Goal: Navigation & Orientation: Find specific page/section

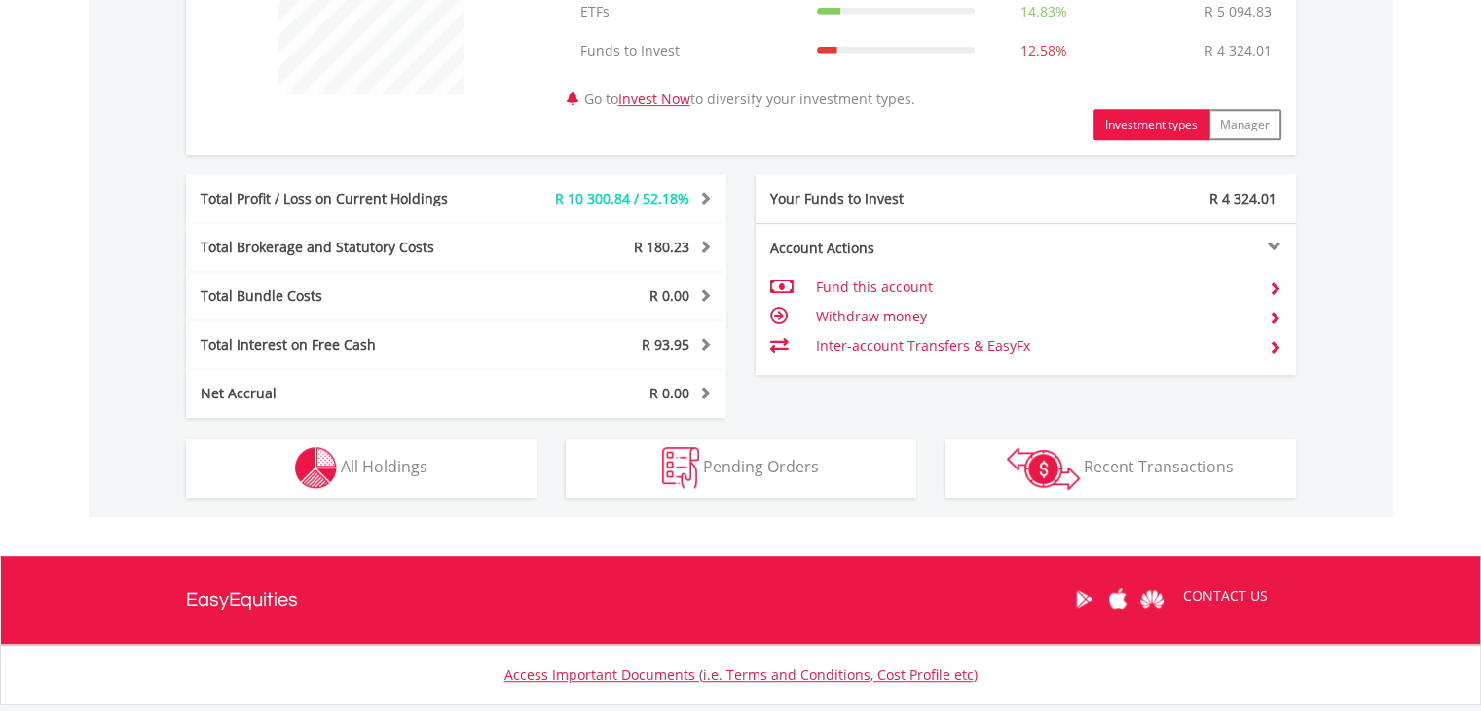
scroll to position [855, 0]
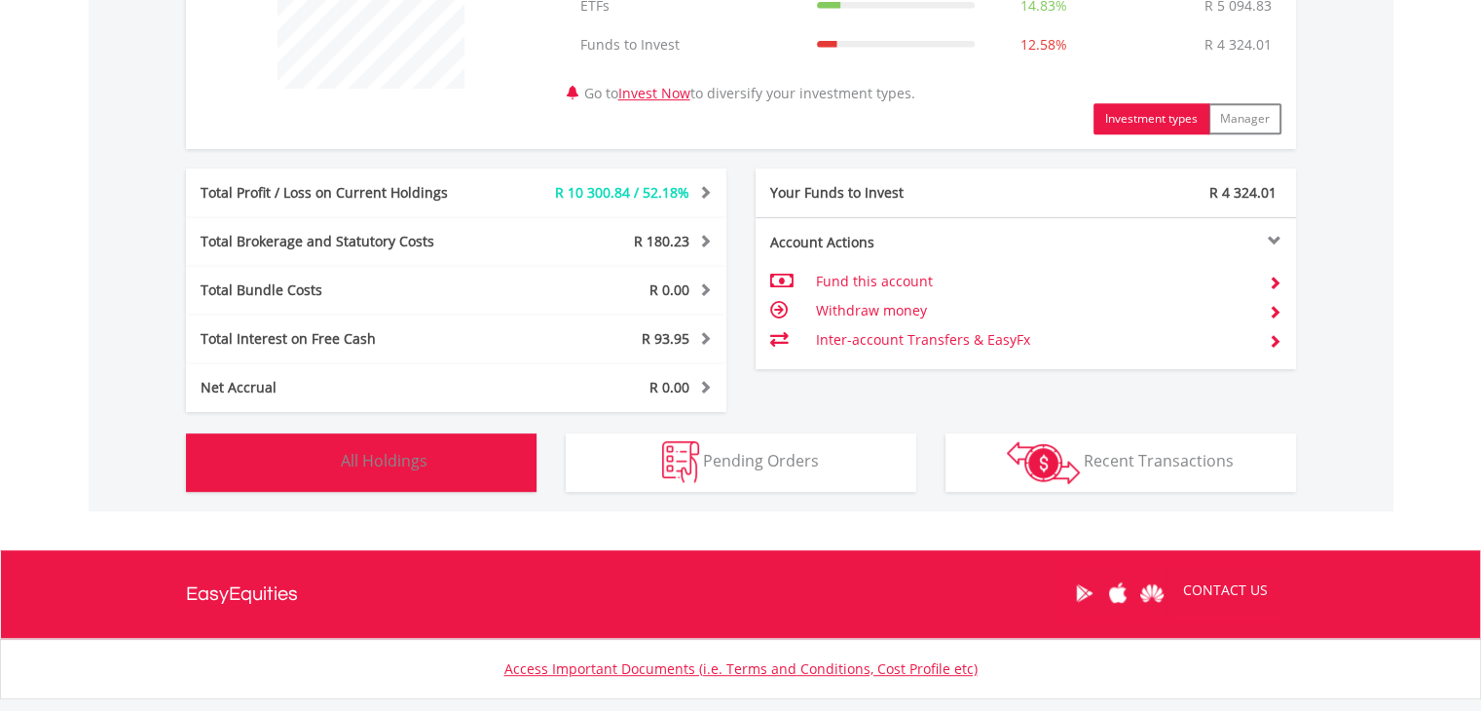
click at [428, 468] on button "Holdings All Holdings" at bounding box center [361, 462] width 351 height 58
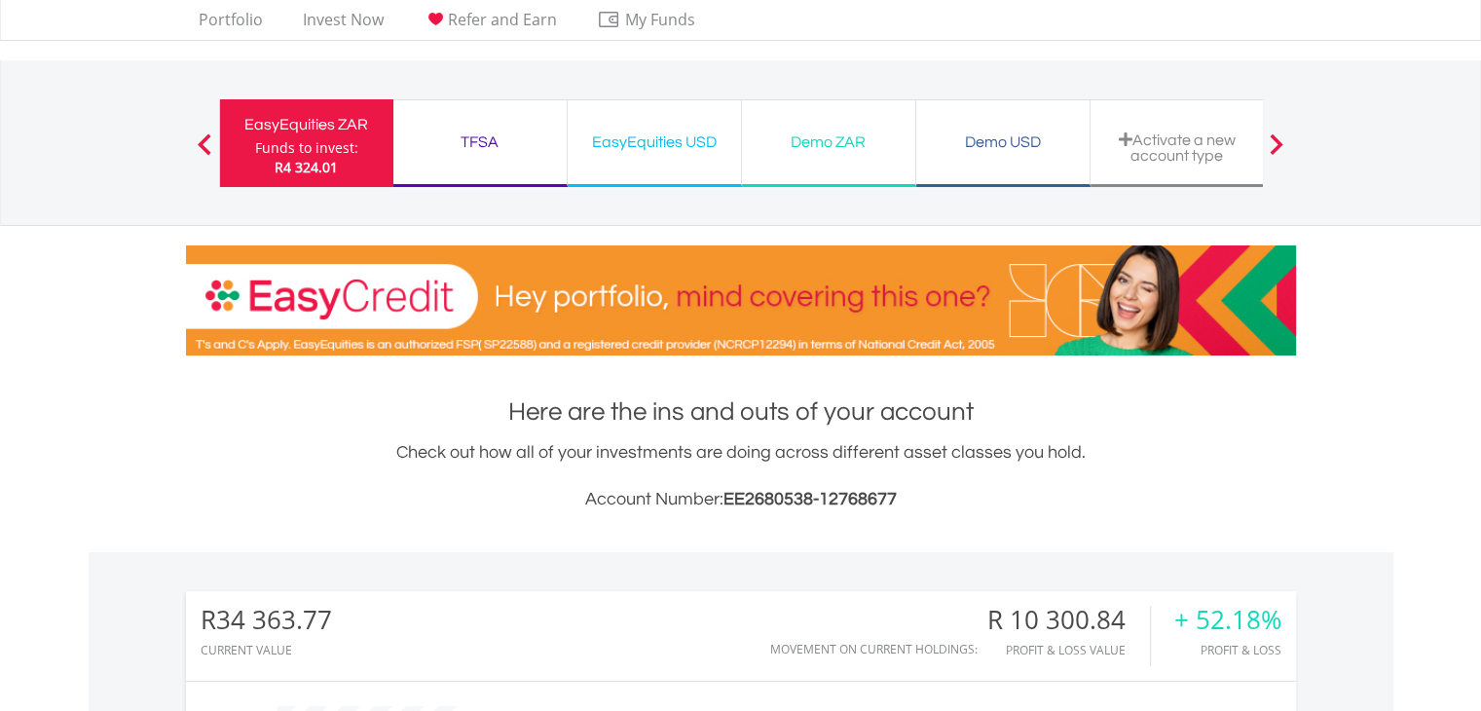
scroll to position [0, 0]
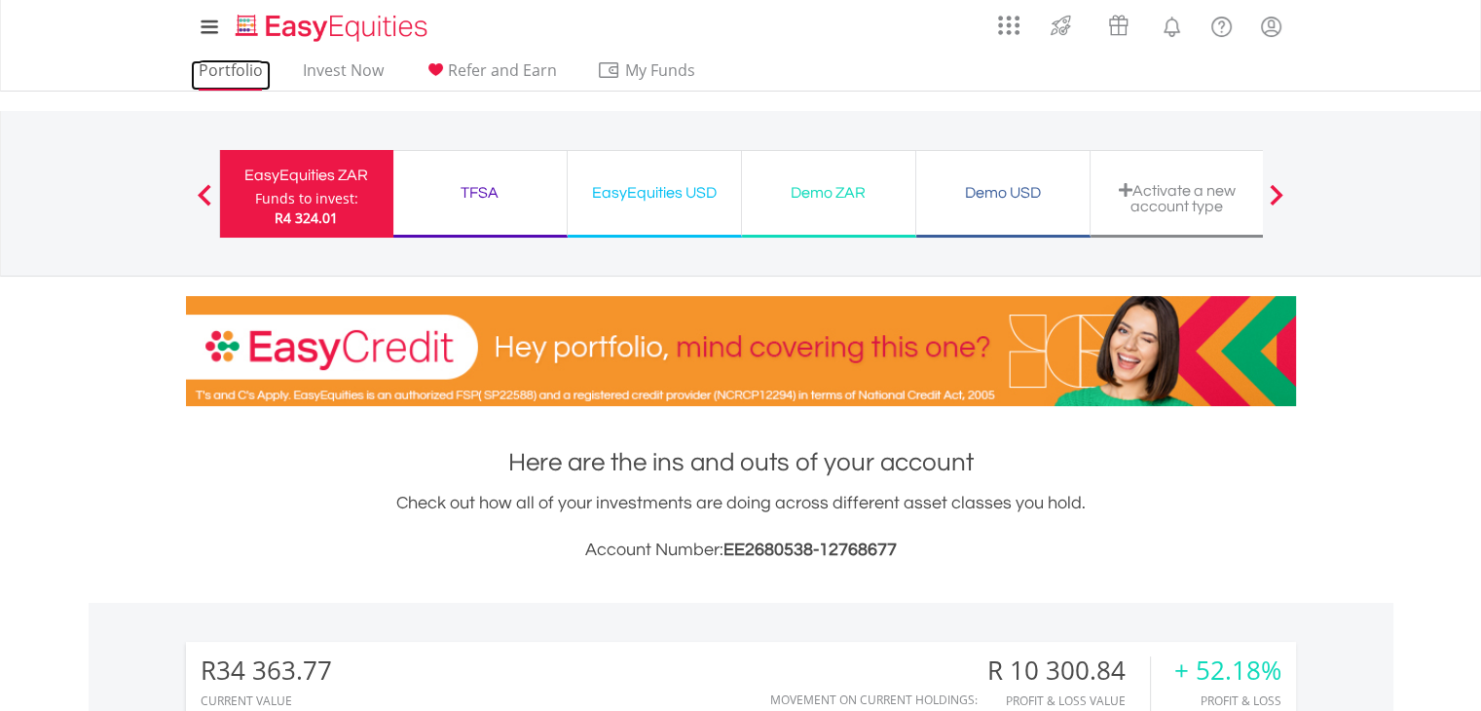
click at [244, 68] on link "Portfolio" at bounding box center [231, 75] width 80 height 30
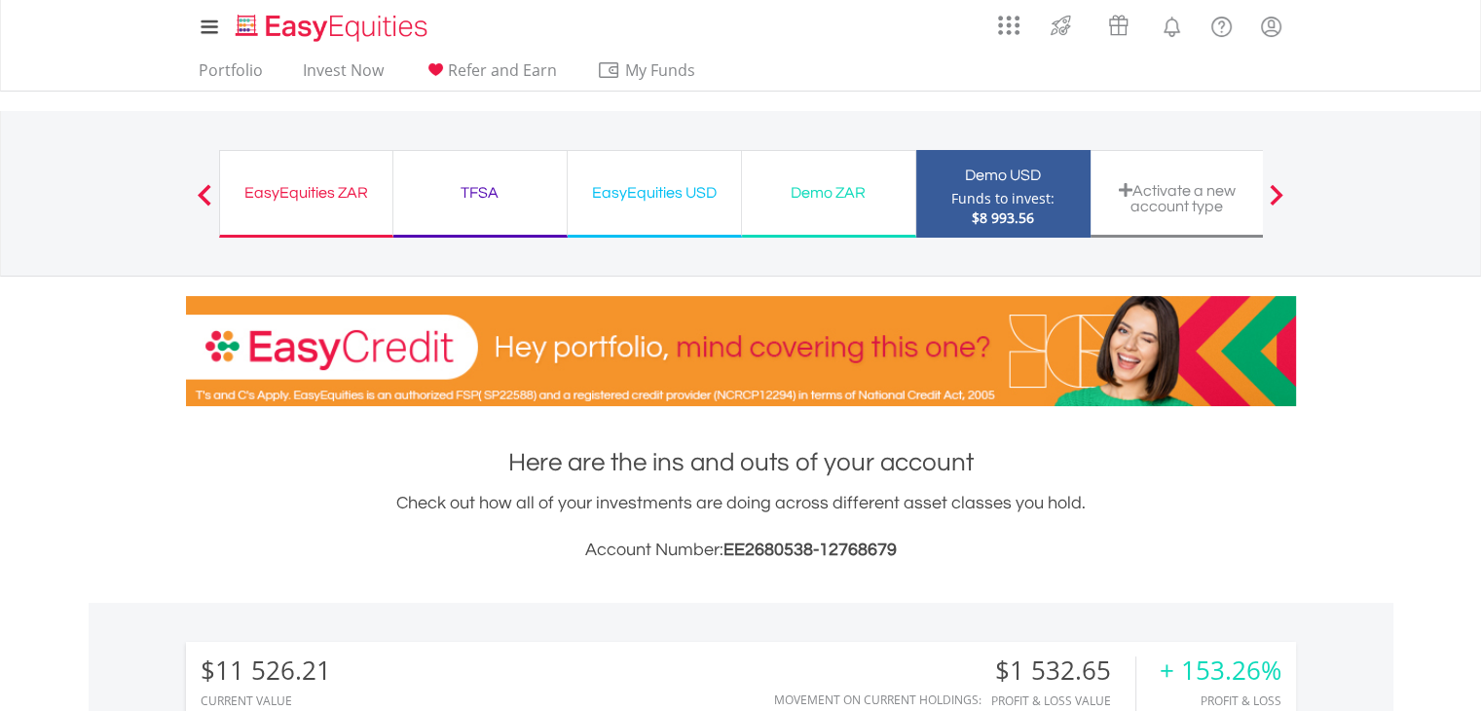
click at [852, 193] on div "Demo ZAR" at bounding box center [829, 192] width 150 height 27
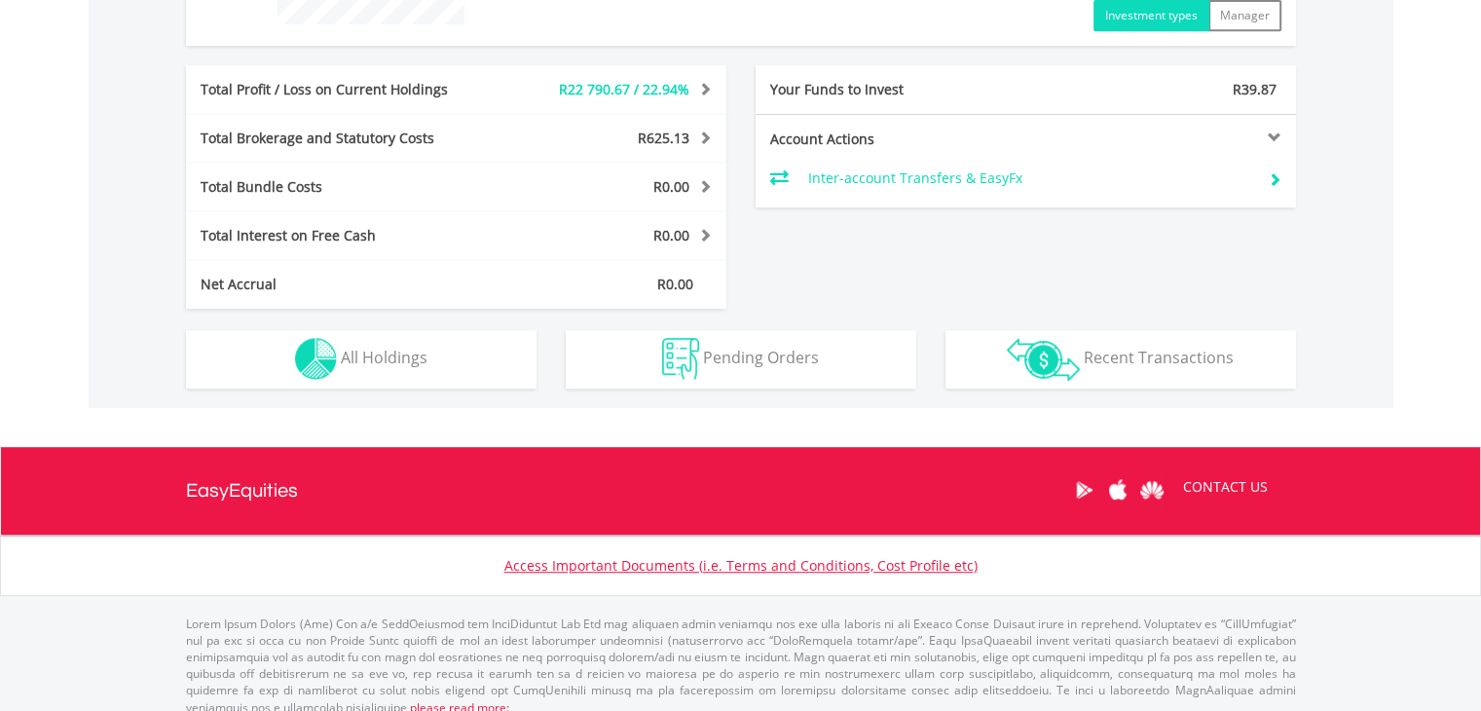
scroll to position [816, 0]
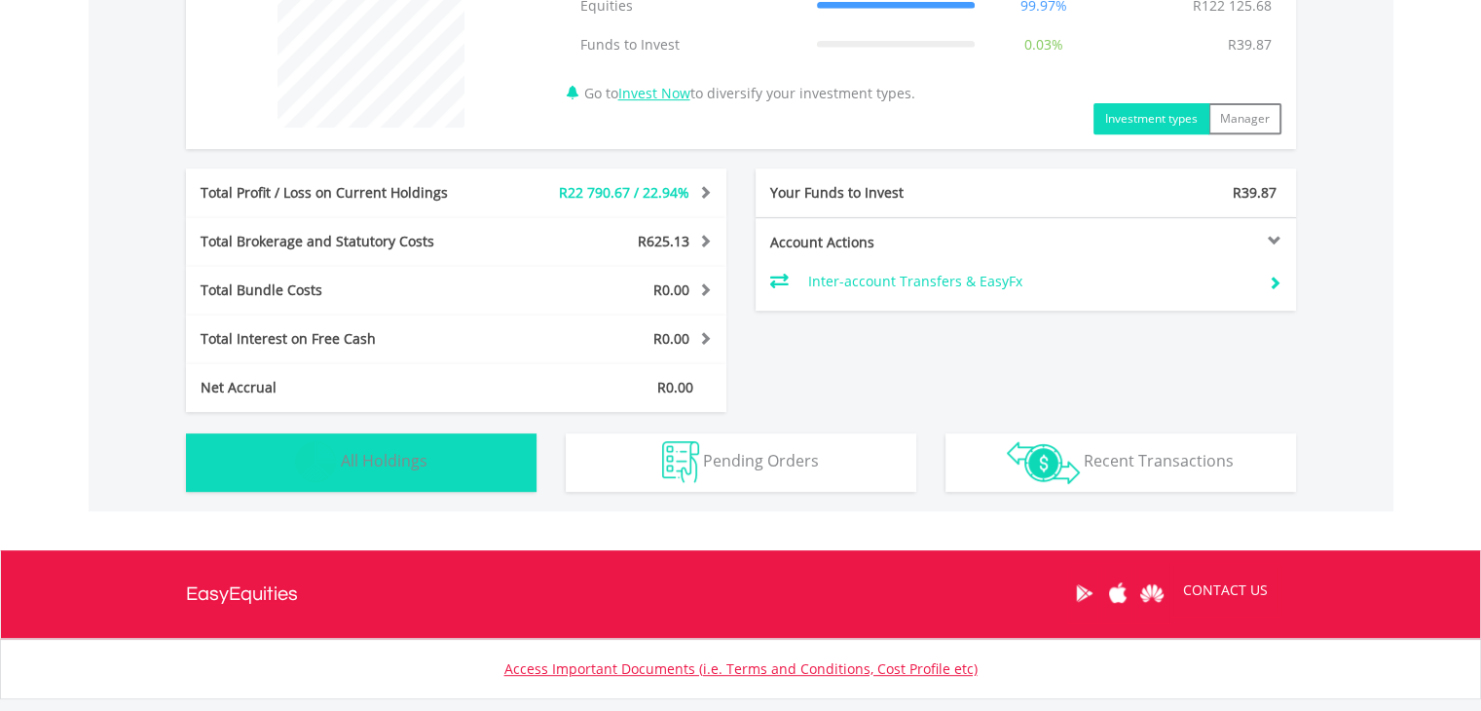
click at [406, 459] on span "All Holdings" at bounding box center [384, 460] width 87 height 21
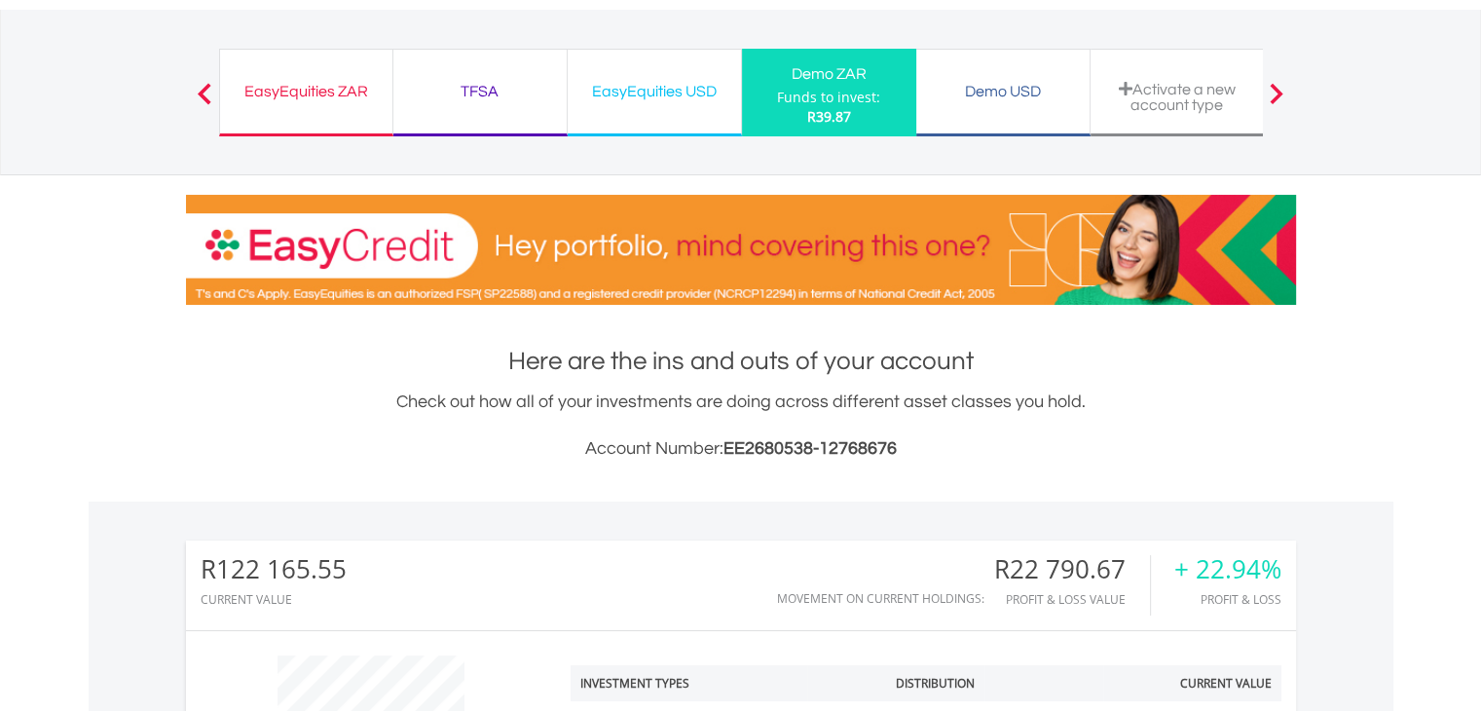
scroll to position [95, 0]
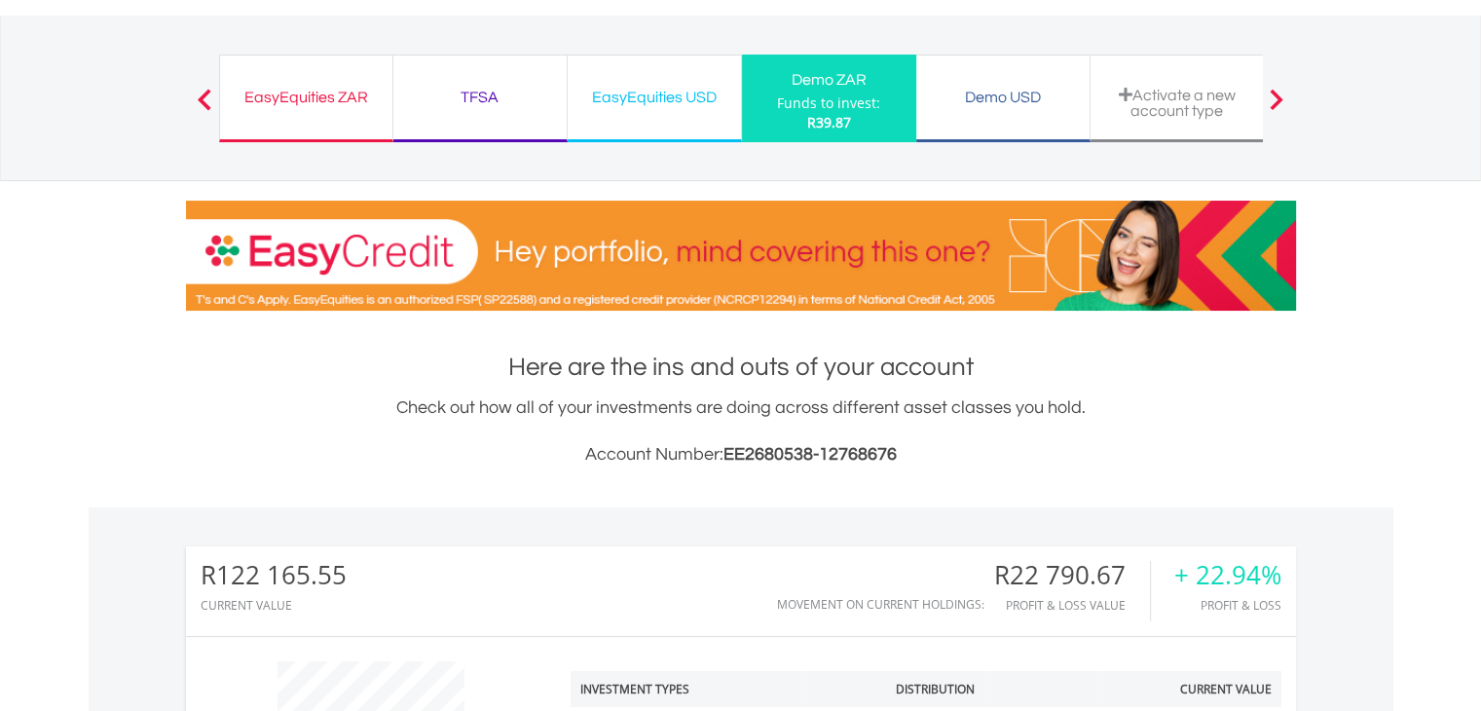
click at [334, 96] on div "EasyEquities ZAR" at bounding box center [306, 97] width 149 height 27
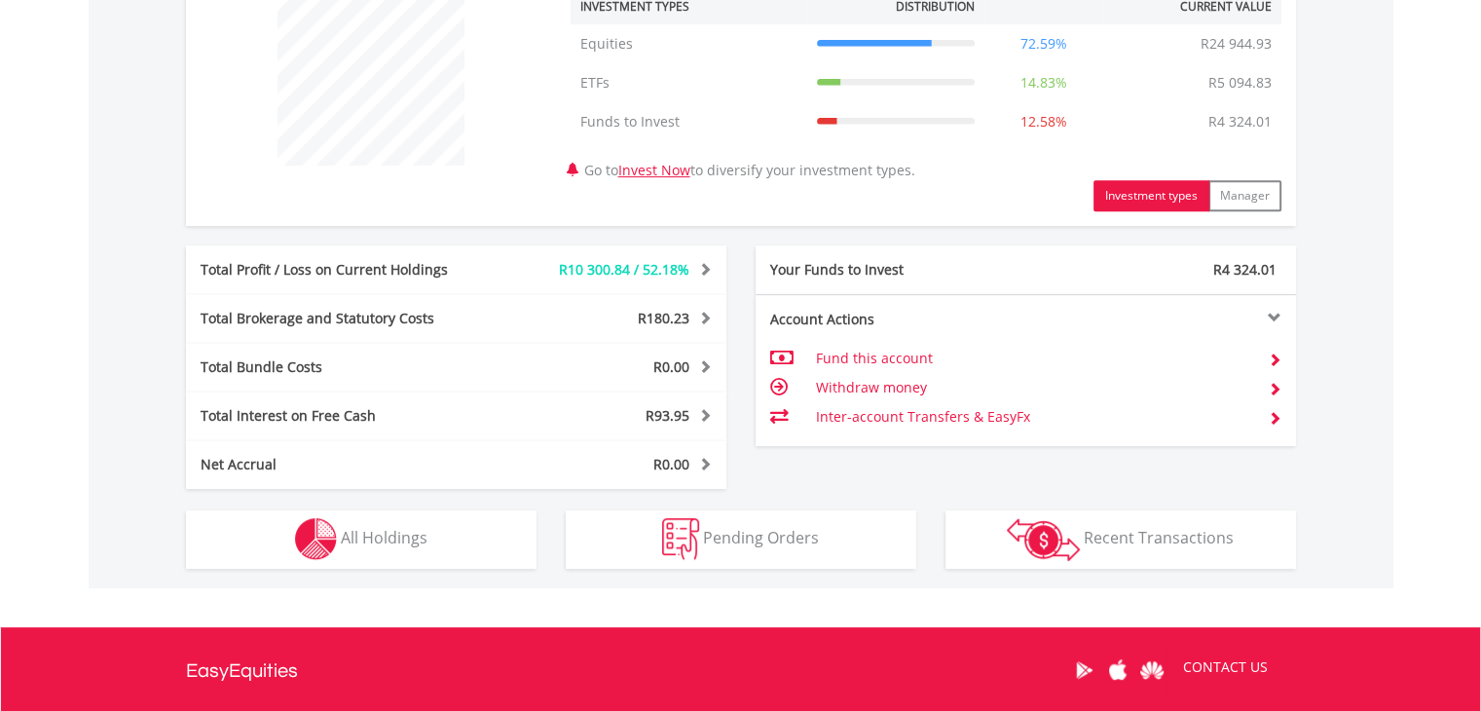
scroll to position [779, 0]
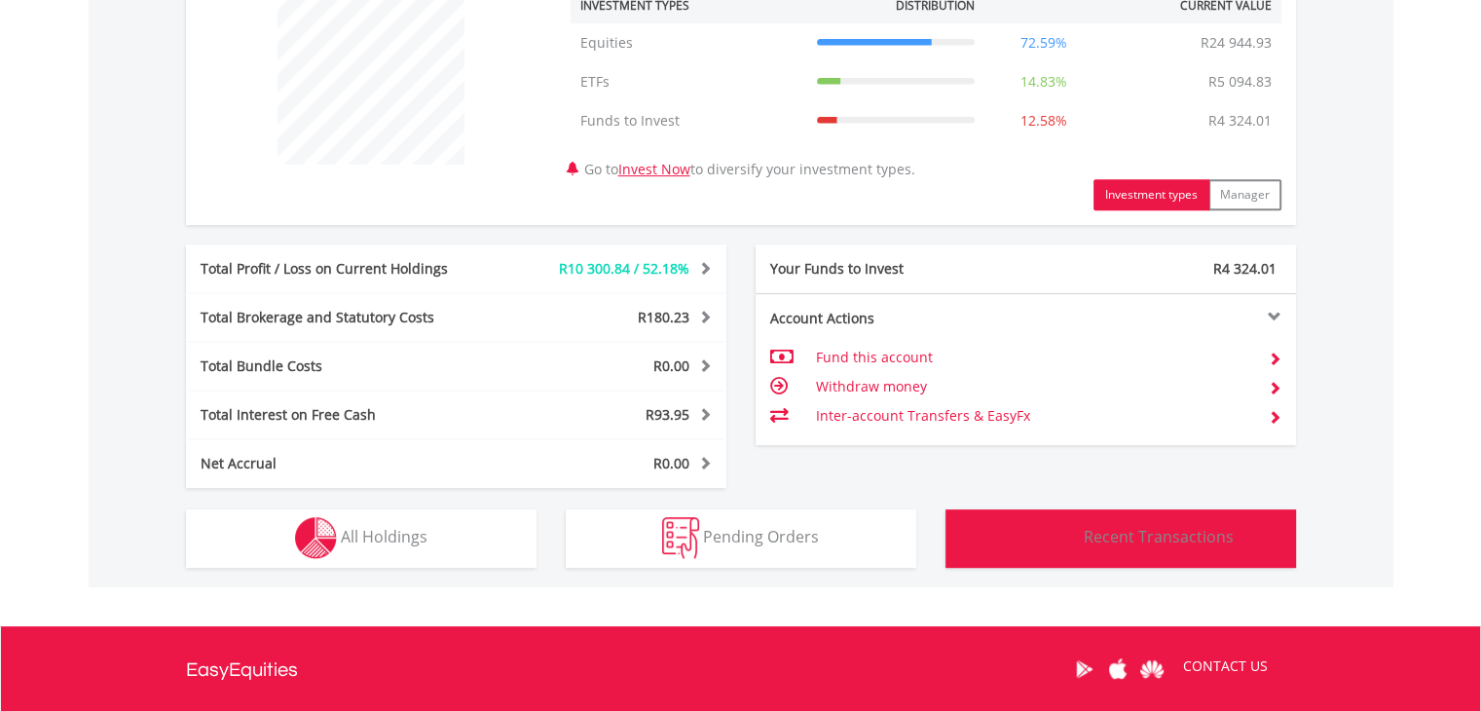
click at [1119, 548] on button "Transactions Recent Transactions" at bounding box center [1121, 538] width 351 height 58
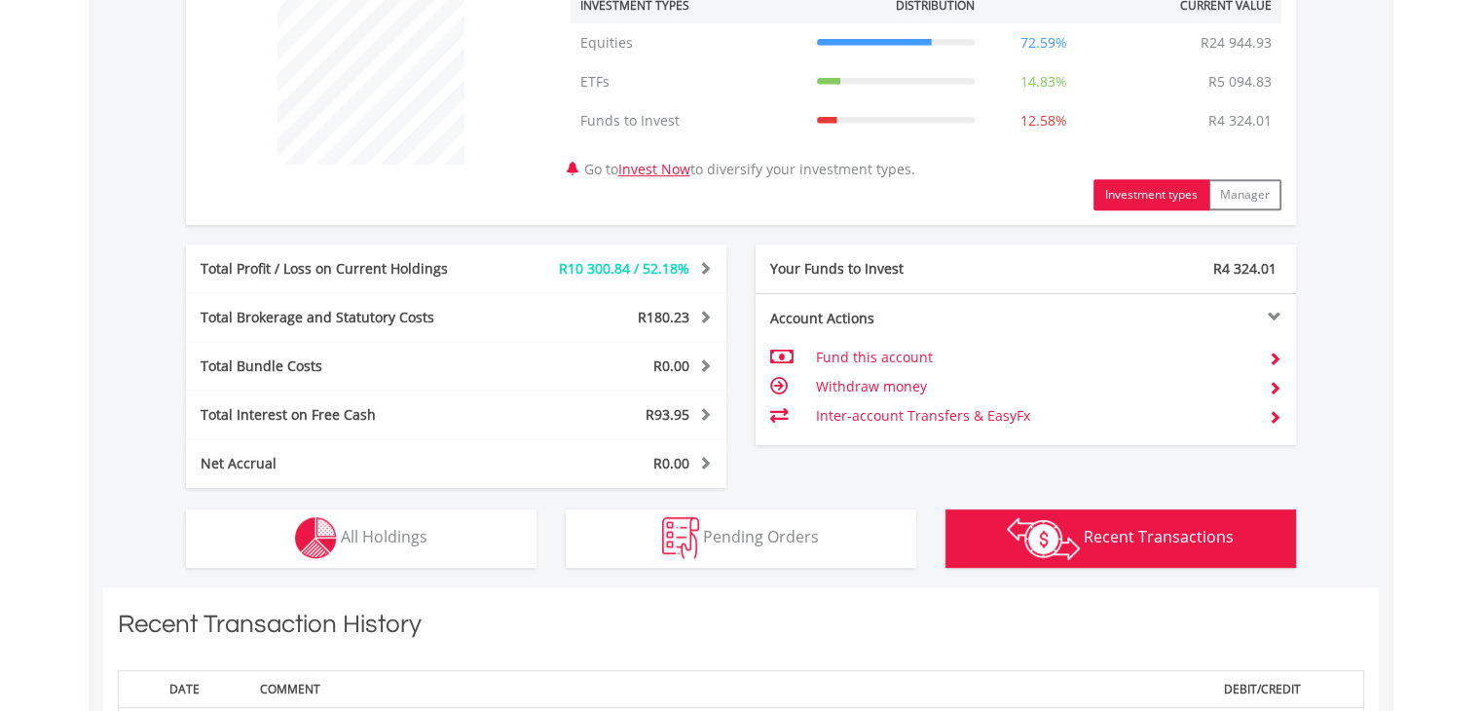
scroll to position [1331, 0]
